Goal: Navigation & Orientation: Find specific page/section

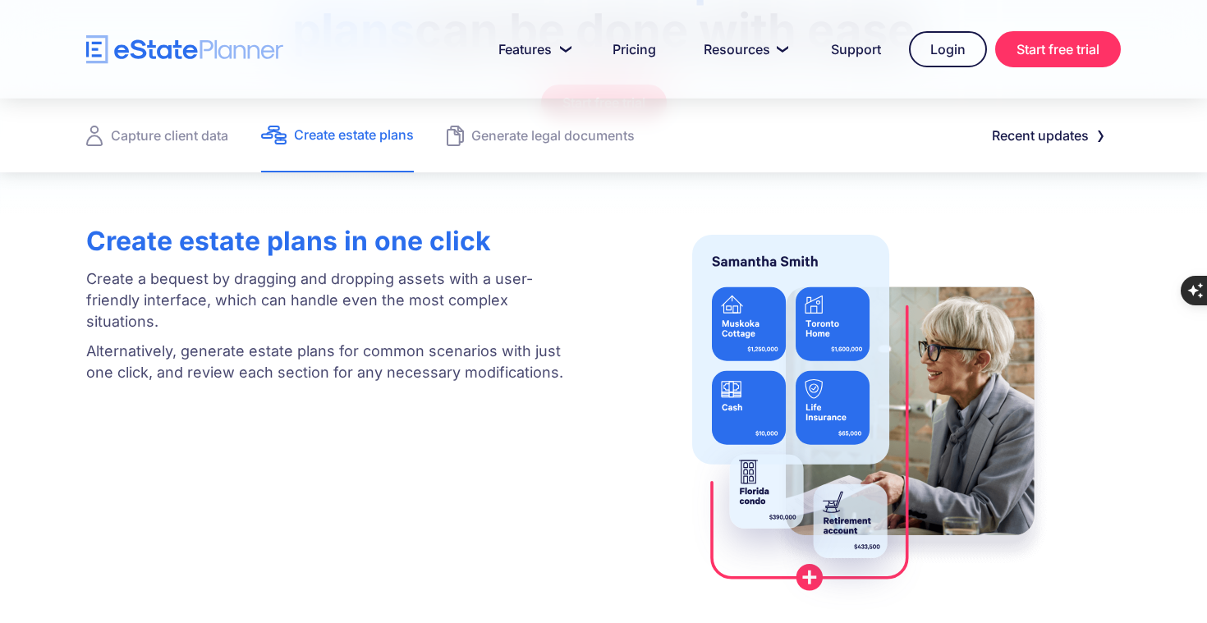
scroll to position [359, 0]
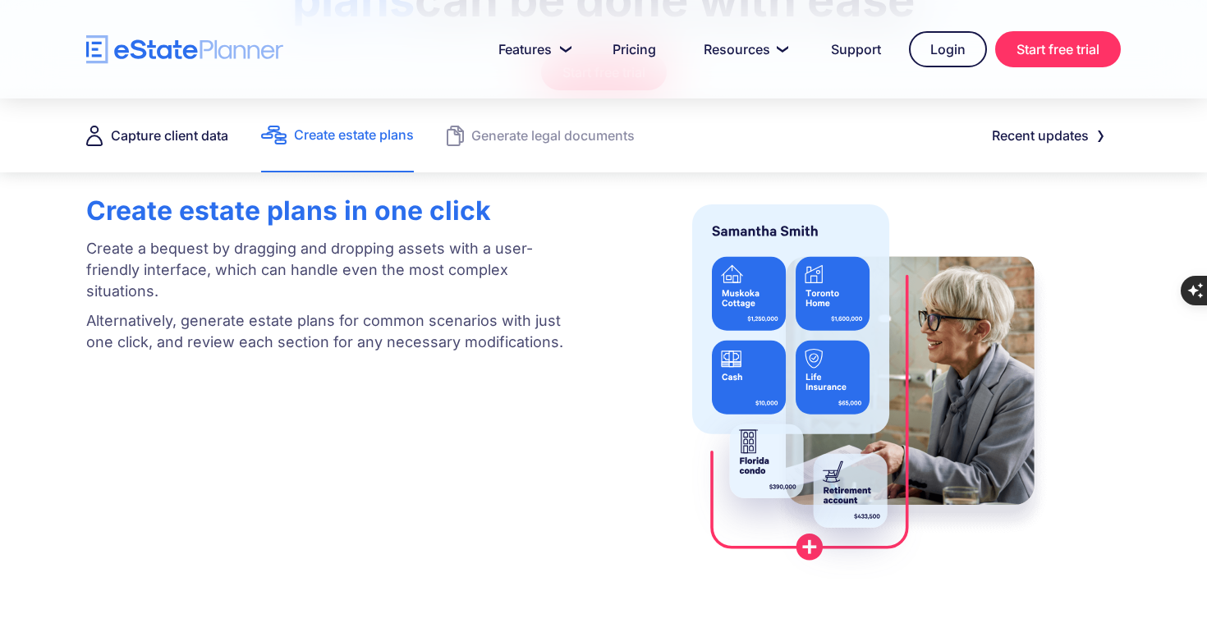
click at [155, 142] on div "Capture client data" at bounding box center [169, 135] width 117 height 23
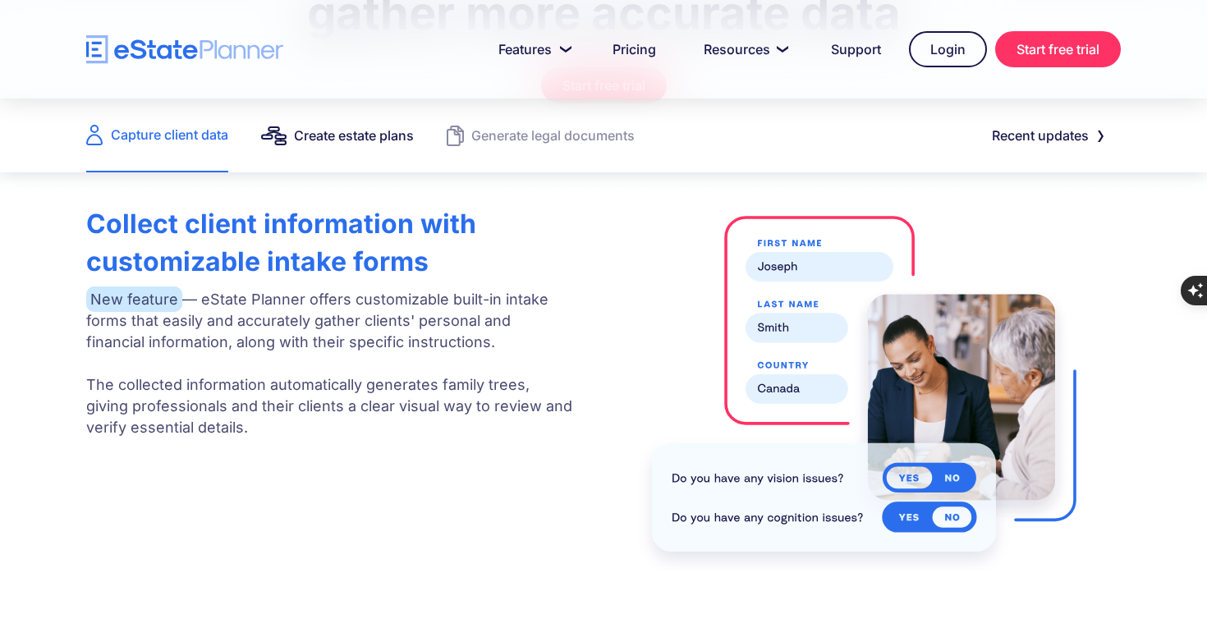
click at [323, 133] on div "Create estate plans" at bounding box center [354, 135] width 120 height 23
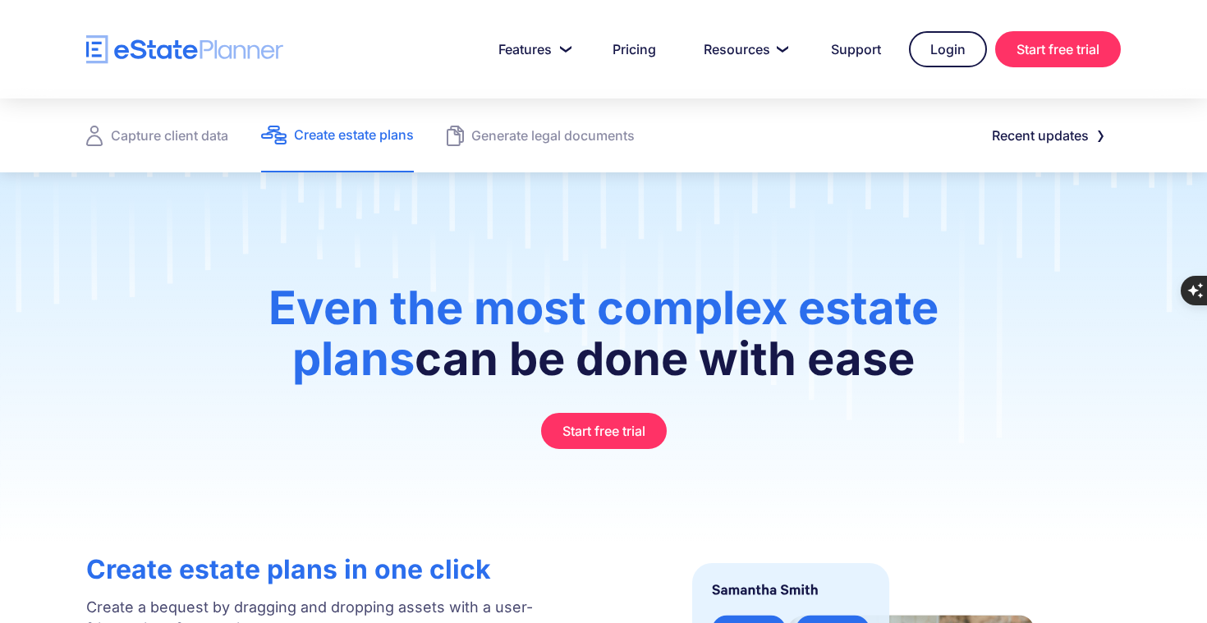
click at [130, 80] on div at bounding box center [603, 49] width 1207 height 99
click at [146, 56] on img "home" at bounding box center [184, 49] width 197 height 29
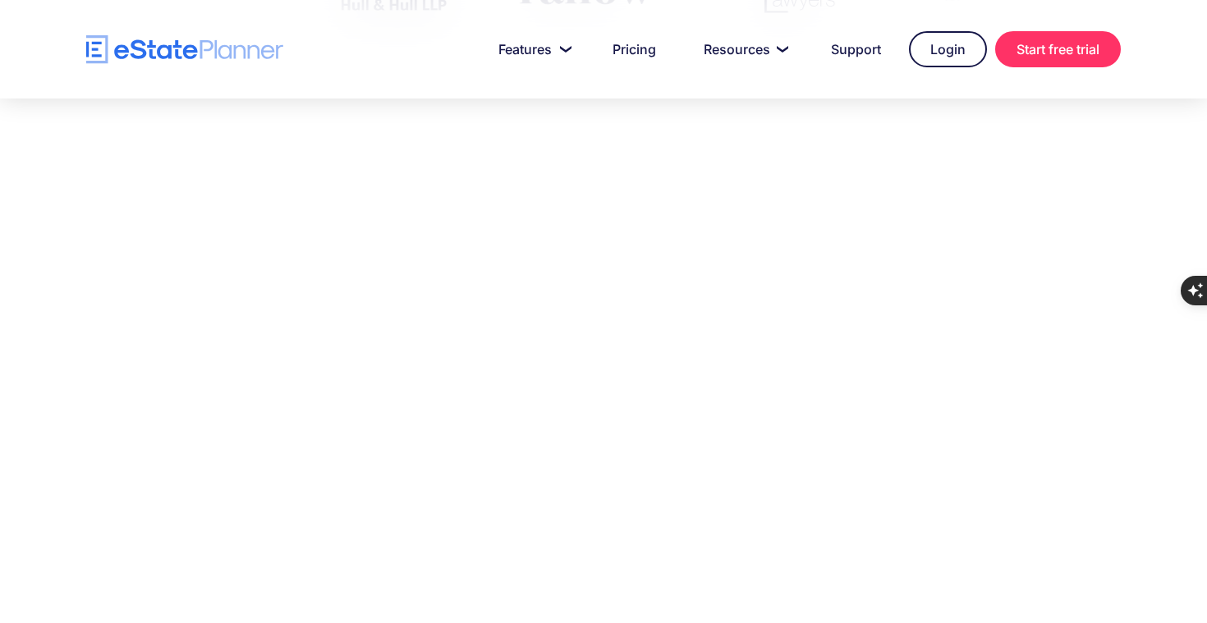
scroll to position [809, 0]
